Goal: Task Accomplishment & Management: Use online tool/utility

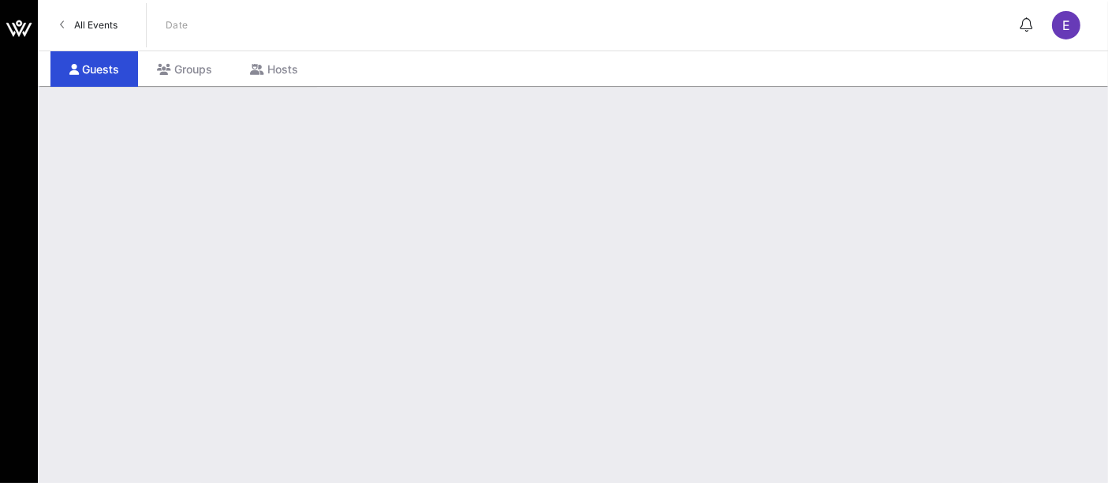
click at [117, 28] on span "All Events" at bounding box center [95, 25] width 43 height 12
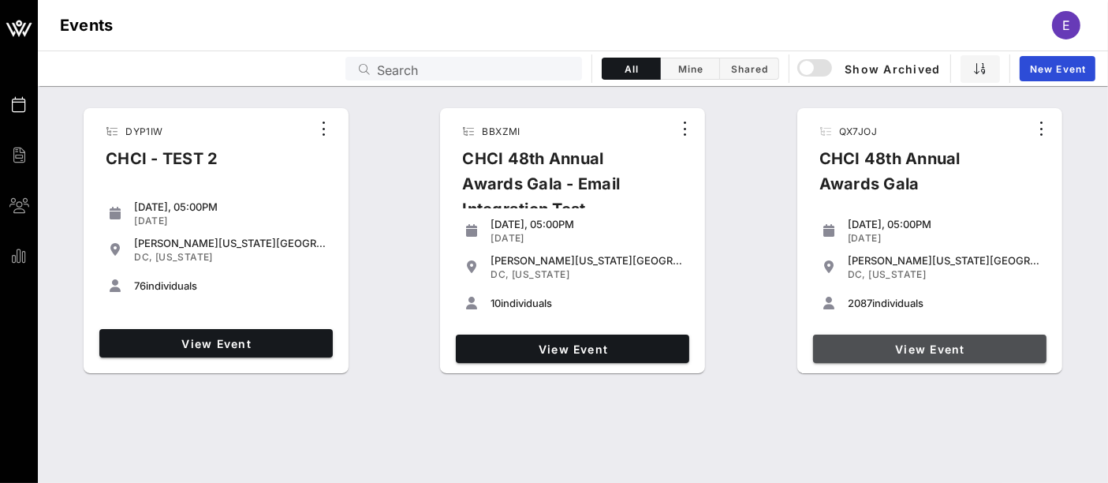
click at [936, 358] on link "View Event" at bounding box center [930, 349] width 234 height 28
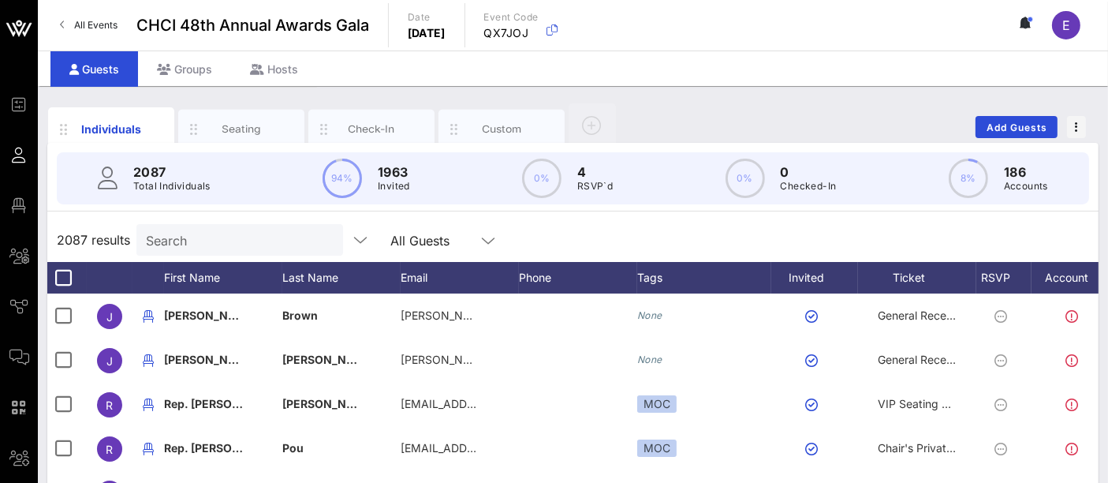
click at [201, 249] on input "Search" at bounding box center [238, 240] width 185 height 21
type input "[PERSON_NAME]"
click at [249, 125] on div "Seating" at bounding box center [242, 128] width 70 height 15
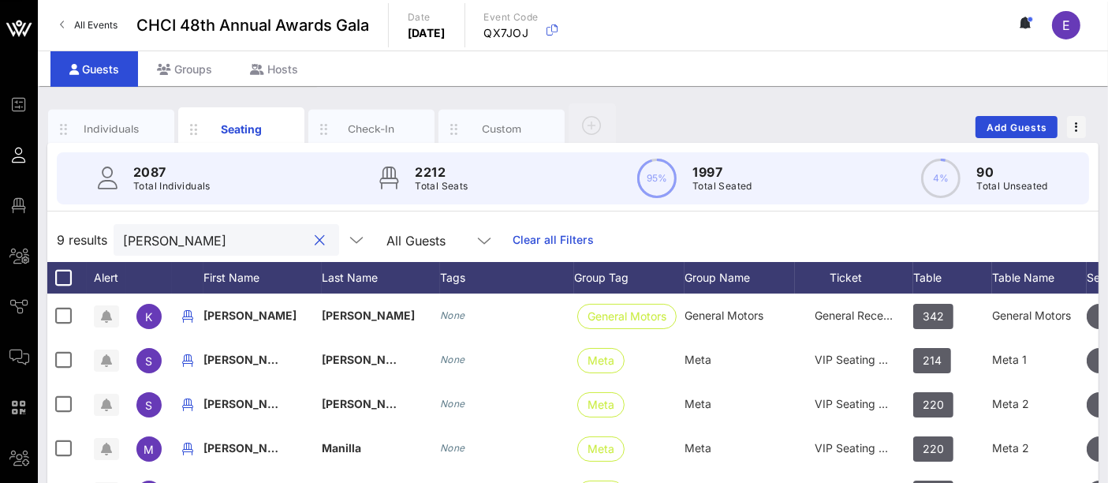
click at [221, 237] on input "[PERSON_NAME]" at bounding box center [215, 240] width 185 height 21
